Goal: Information Seeking & Learning: Learn about a topic

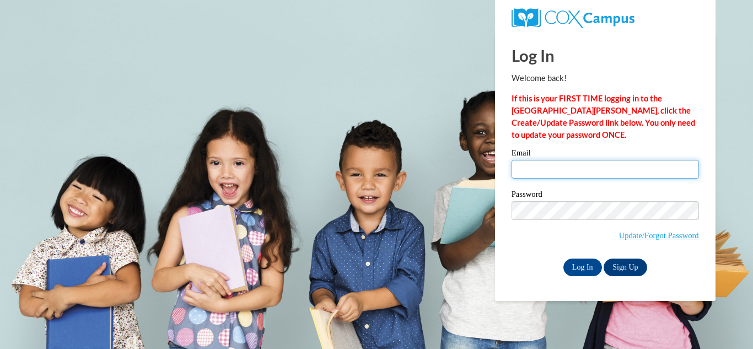
click at [541, 168] on input "Email" at bounding box center [605, 169] width 187 height 19
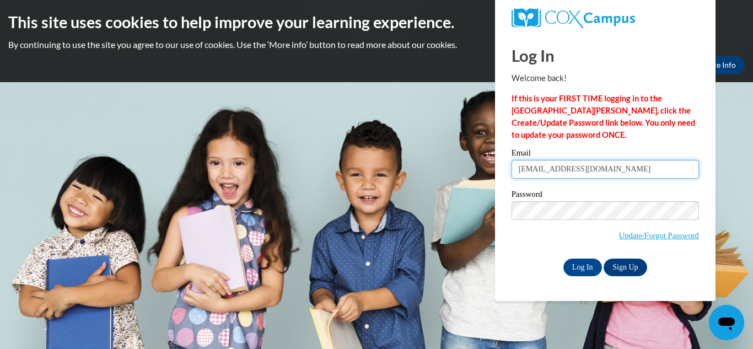
type input "[EMAIL_ADDRESS][DOMAIN_NAME]"
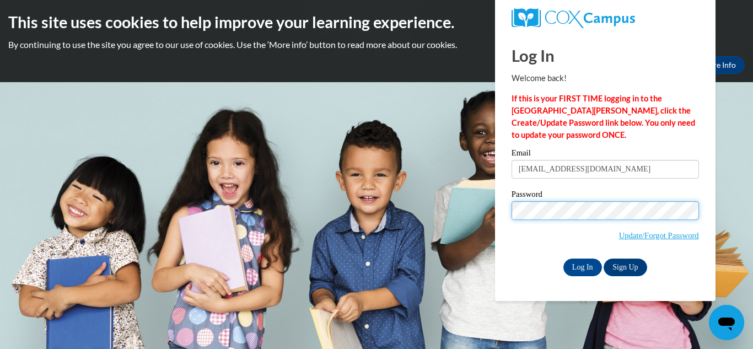
click at [564, 259] on input "Log In" at bounding box center [583, 268] width 39 height 18
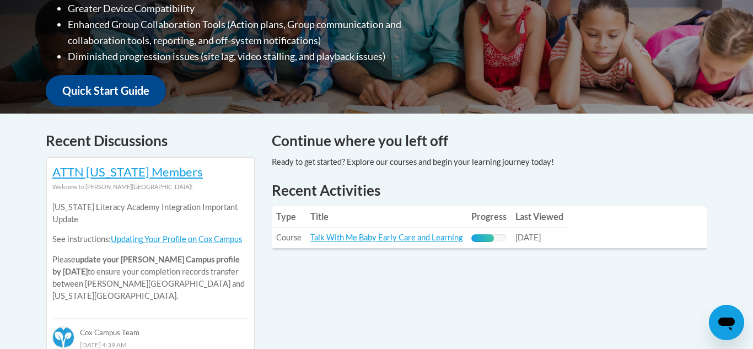
scroll to position [355, 0]
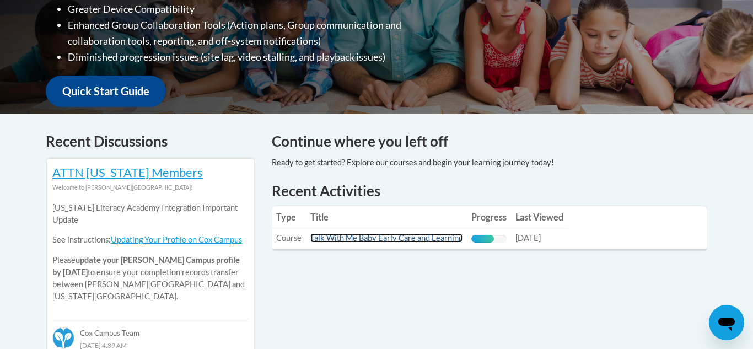
click at [403, 235] on link "Talk With Me Baby Early Care and Learning" at bounding box center [386, 237] width 152 height 9
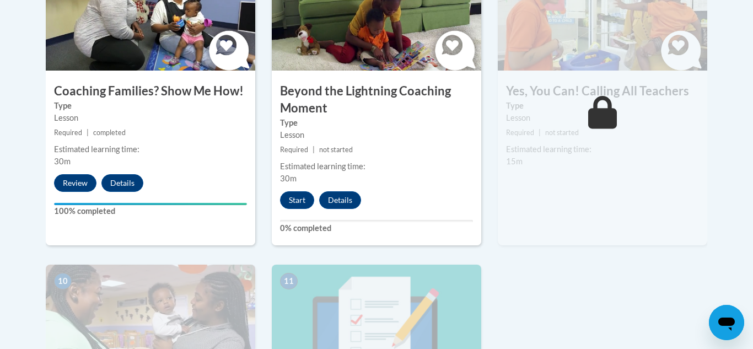
scroll to position [1026, 0]
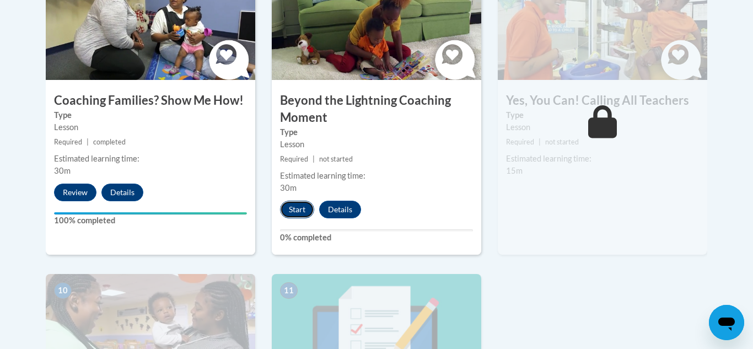
click at [301, 201] on button "Start" at bounding box center [297, 210] width 34 height 18
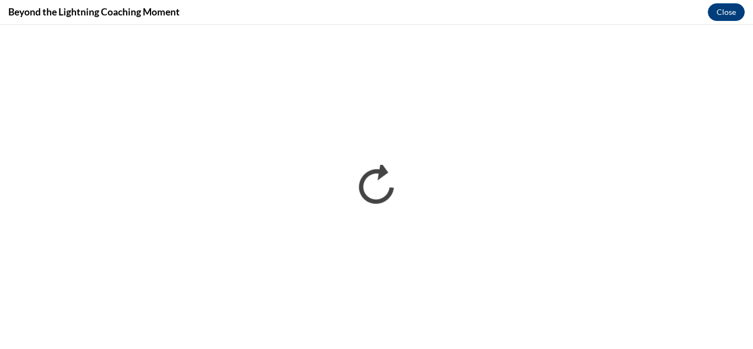
scroll to position [0, 0]
